Goal: Information Seeking & Learning: Learn about a topic

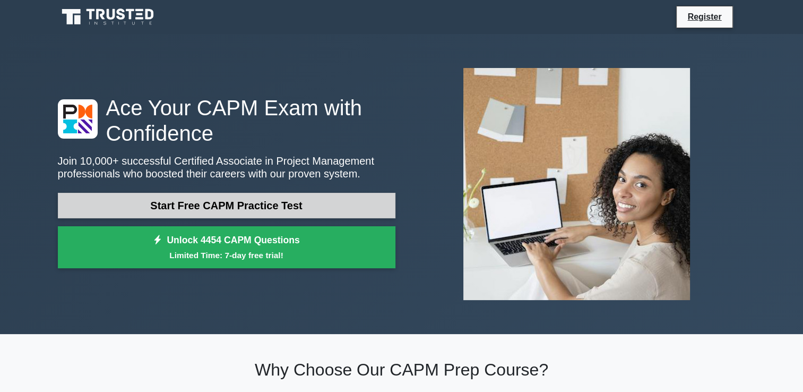
click at [217, 206] on link "Start Free CAPM Practice Test" at bounding box center [227, 205] width 338 height 25
